Goal: Communication & Community: Share content

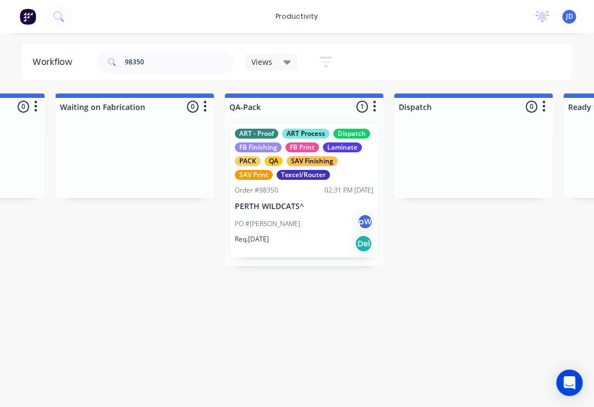
scroll to position [0, 2837]
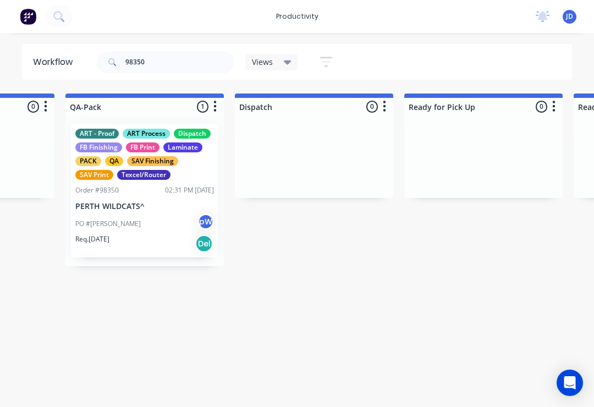
click at [159, 222] on div "PO #[PERSON_NAME]" at bounding box center [144, 223] width 139 height 21
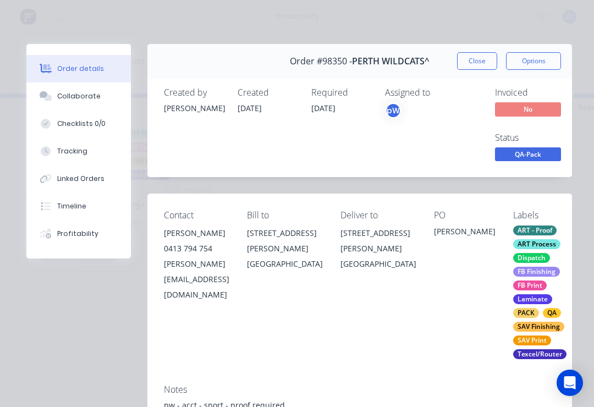
click at [83, 98] on div "Collaborate" at bounding box center [78, 96] width 43 height 10
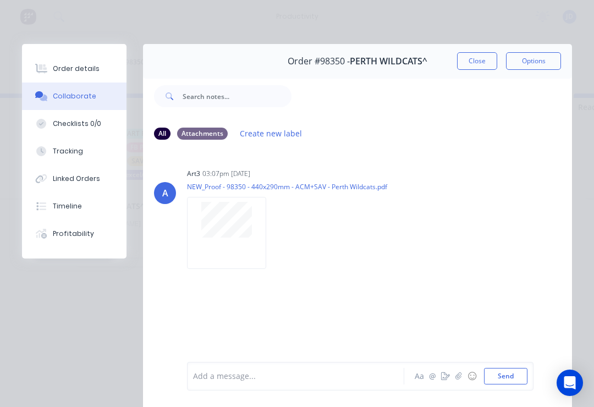
click at [461, 377] on icon "button" at bounding box center [458, 376] width 7 height 8
click at [524, 368] on button "Send" at bounding box center [505, 376] width 43 height 16
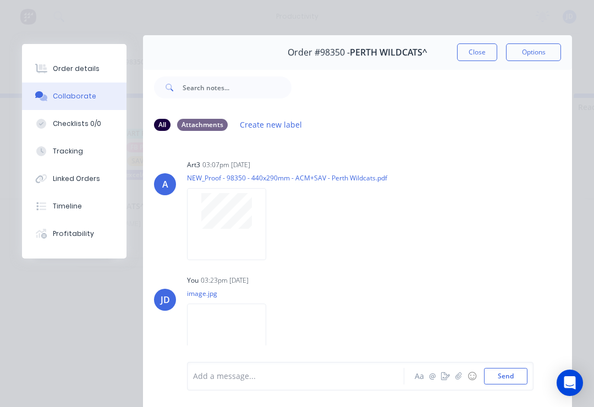
scroll to position [3, 0]
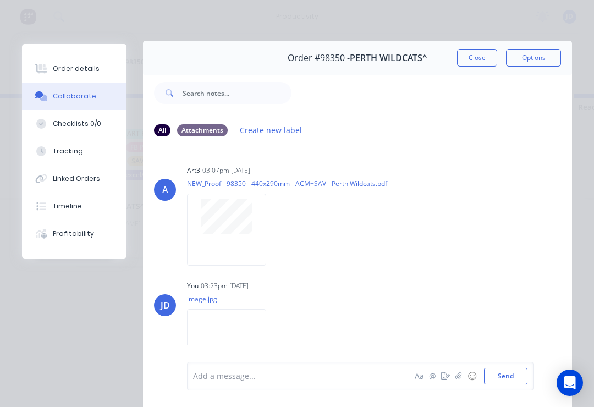
click at [484, 57] on button "Close" at bounding box center [477, 58] width 40 height 18
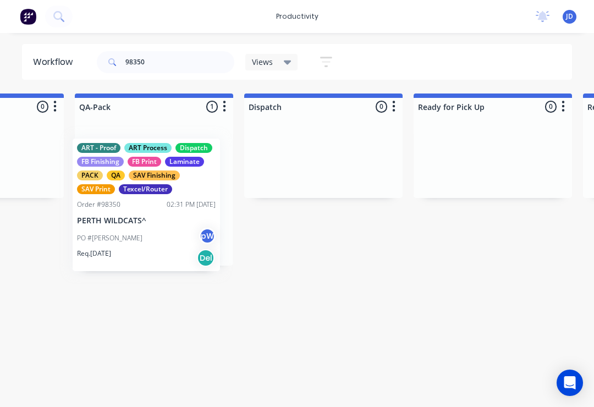
scroll to position [0, 2827]
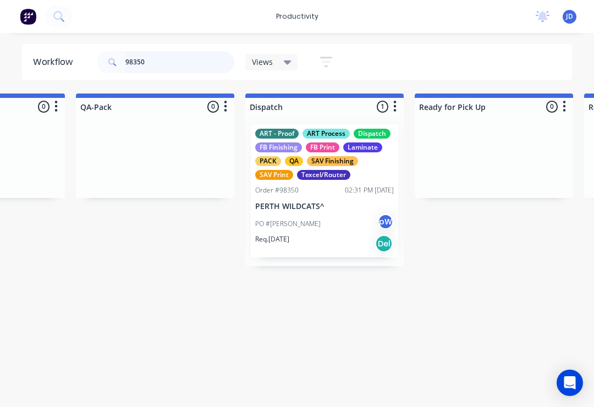
click at [166, 70] on input "98350" at bounding box center [179, 62] width 109 height 22
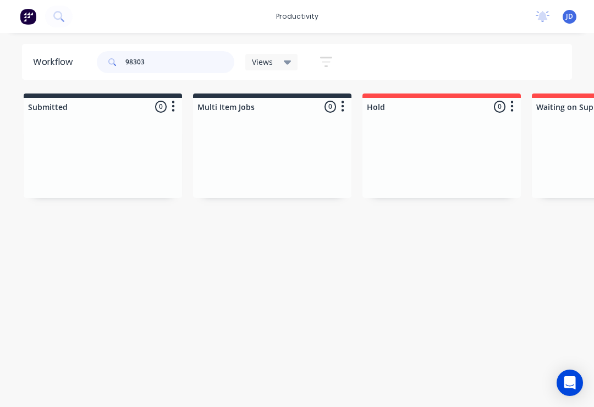
type input "98303"
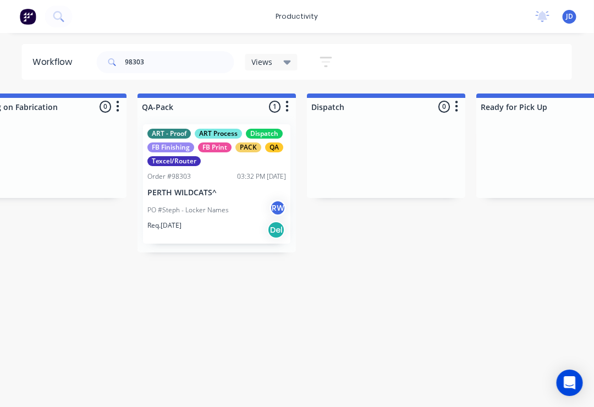
scroll to position [0, 2777]
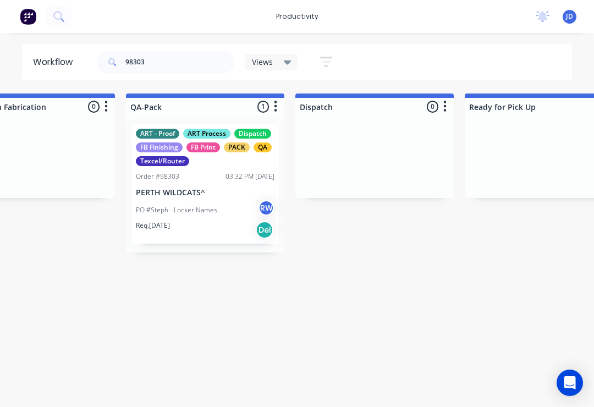
click at [203, 190] on p "PERTH WILDCATS^" at bounding box center [205, 192] width 139 height 9
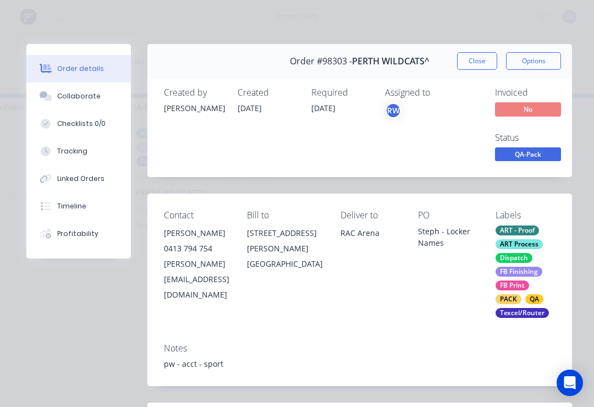
click at [89, 103] on button "Collaborate" at bounding box center [78, 95] width 104 height 27
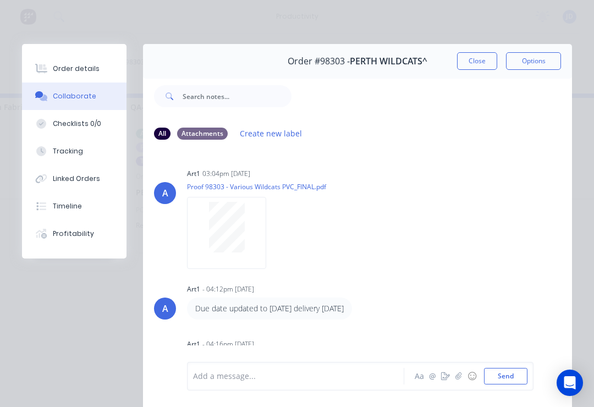
click at [463, 377] on button "button" at bounding box center [458, 375] width 13 height 13
click at [526, 373] on button "Send" at bounding box center [505, 376] width 43 height 16
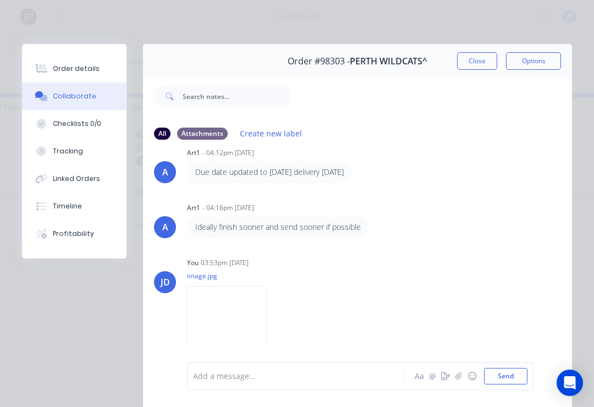
scroll to position [135, 0]
click at [459, 378] on icon "button" at bounding box center [458, 376] width 7 height 8
click at [526, 369] on button "Send" at bounding box center [505, 376] width 43 height 16
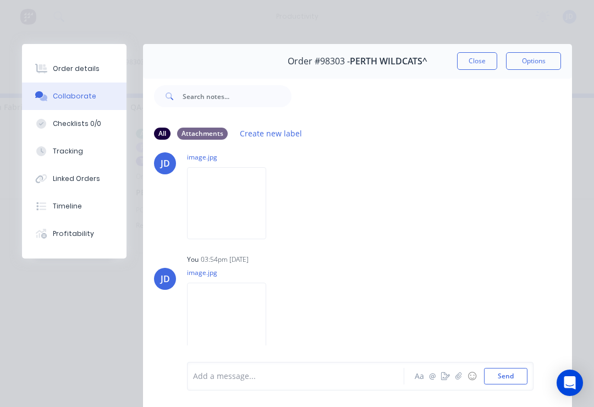
scroll to position [255, 0]
click at [481, 64] on button "Close" at bounding box center [477, 61] width 40 height 18
